Goal: Navigation & Orientation: Find specific page/section

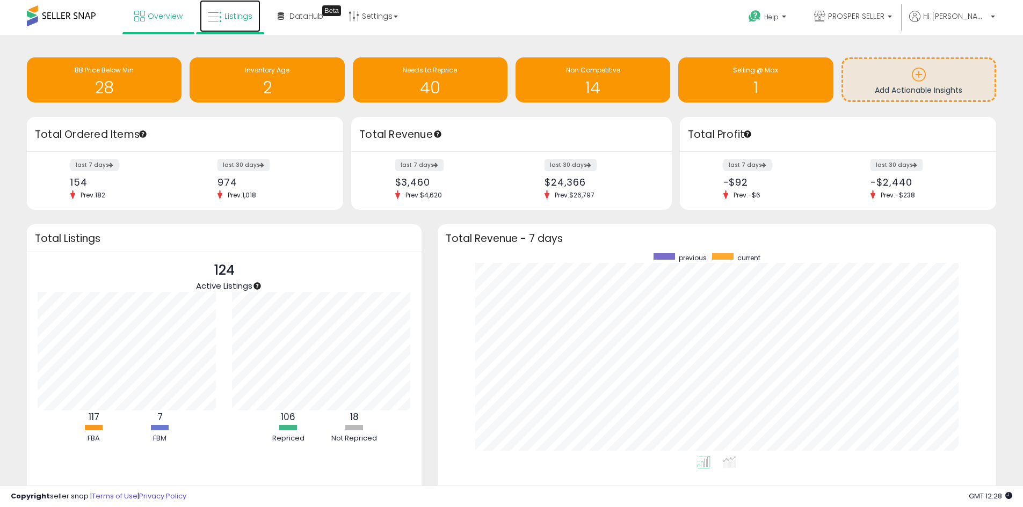
click at [236, 23] on link "Listings" at bounding box center [230, 16] width 61 height 32
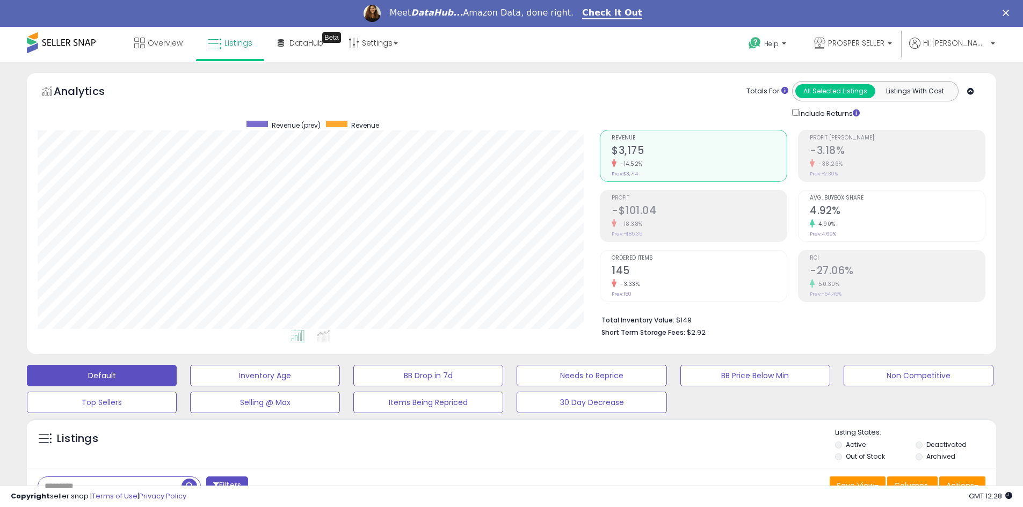
scroll to position [220, 562]
